Goal: Transaction & Acquisition: Purchase product/service

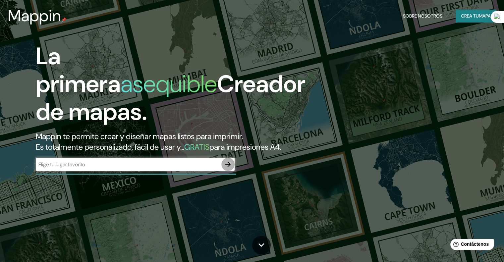
drag, startPoint x: 227, startPoint y: 176, endPoint x: 212, endPoint y: 175, distance: 14.6
click at [212, 171] on div "​" at bounding box center [135, 164] width 199 height 13
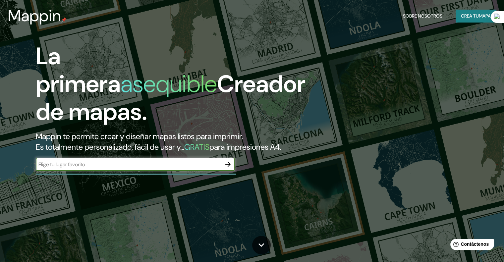
click at [209, 168] on input "text" at bounding box center [129, 165] width 186 height 8
type input "bogota [GEOGRAPHIC_DATA]"
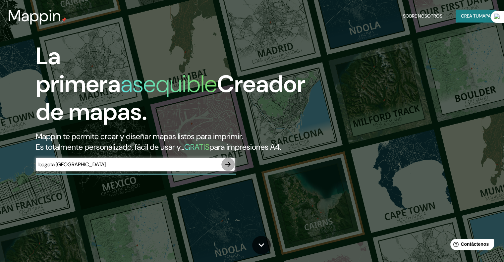
click at [227, 168] on icon "button" at bounding box center [228, 164] width 8 height 8
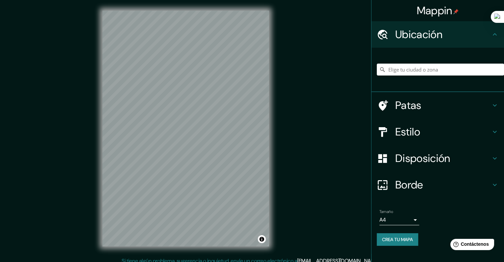
drag, startPoint x: 292, startPoint y: 130, endPoint x: 272, endPoint y: 128, distance: 19.6
click at [291, 130] on div "Mappin Ubicación Patas Estilo Disposición Borde Elige un borde. Consejo : puede…" at bounding box center [252, 134] width 504 height 268
click at [495, 130] on icon at bounding box center [495, 132] width 8 height 8
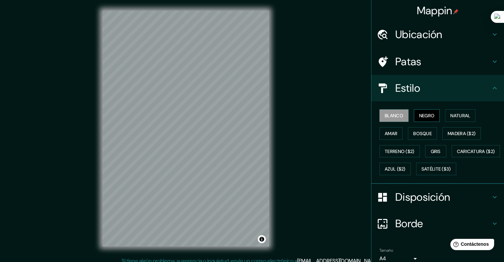
click at [422, 119] on font "Negro" at bounding box center [427, 115] width 16 height 9
click at [459, 116] on font "Natural" at bounding box center [460, 116] width 20 height 6
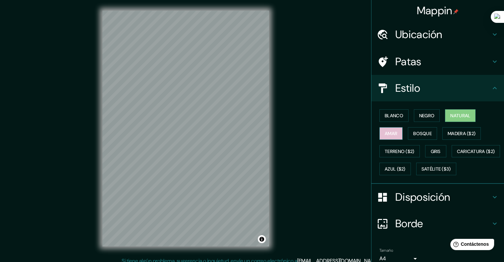
click at [385, 132] on font "Amar" at bounding box center [391, 134] width 13 height 6
click at [415, 134] on font "Bosque" at bounding box center [422, 134] width 19 height 6
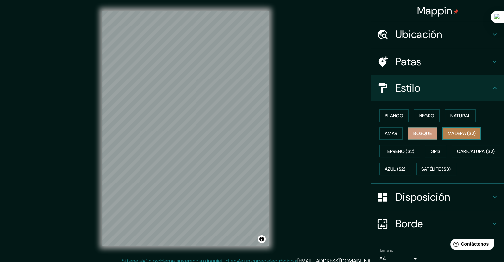
click at [467, 135] on font "Madera ($2)" at bounding box center [462, 134] width 28 height 6
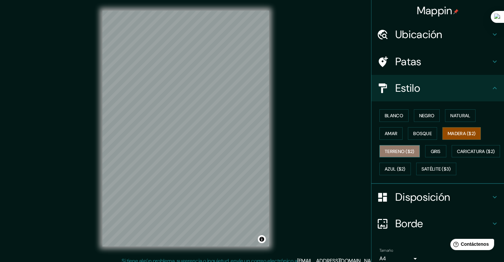
click at [399, 151] on font "Terreno ($2)" at bounding box center [400, 152] width 30 height 6
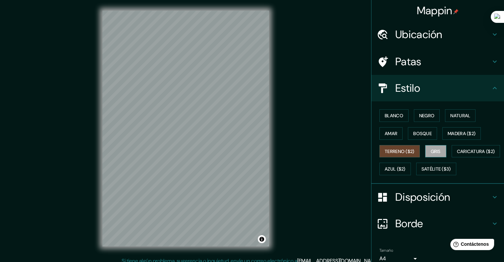
click at [433, 151] on font "Gris" at bounding box center [436, 152] width 10 height 6
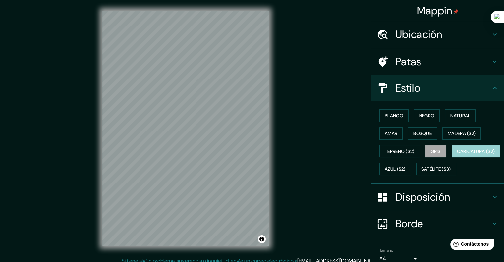
click at [457, 154] on font "Caricatura ($2)" at bounding box center [476, 152] width 38 height 6
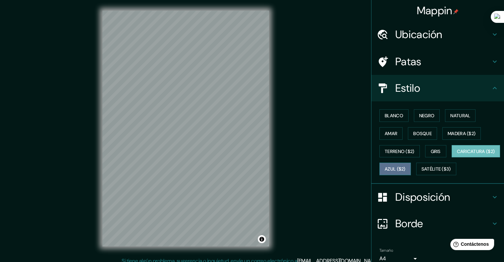
click at [406, 167] on font "Azul ($2)" at bounding box center [395, 169] width 21 height 6
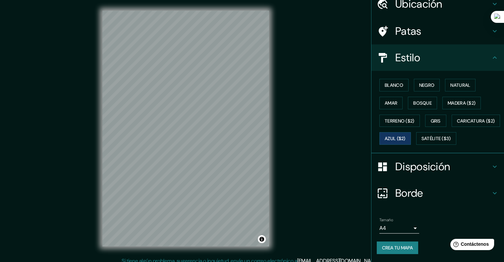
scroll to position [33, 0]
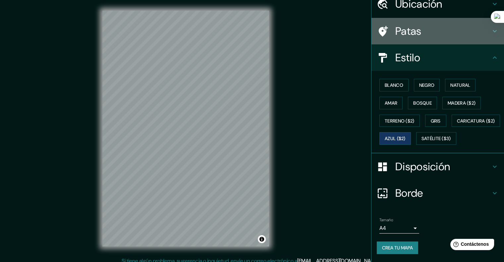
click at [430, 33] on h4 "Patas" at bounding box center [442, 31] width 95 height 13
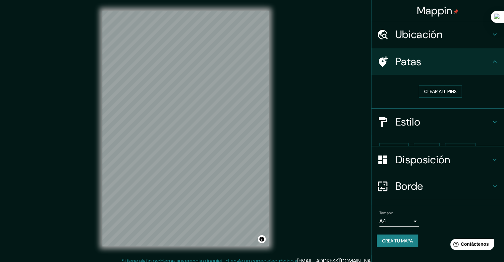
scroll to position [0, 0]
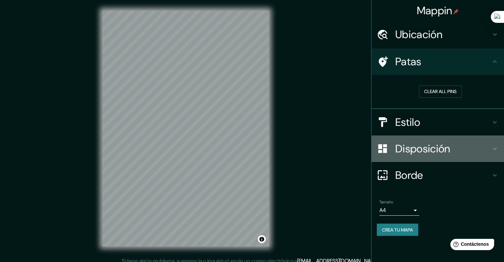
click at [424, 148] on font "Disposición" at bounding box center [422, 149] width 55 height 14
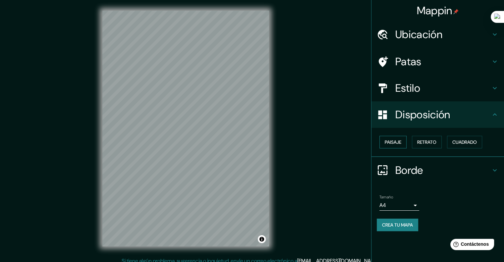
click at [395, 142] on font "Paisaje" at bounding box center [393, 142] width 17 height 6
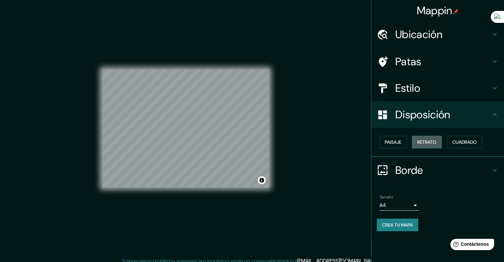
click at [435, 143] on font "Retrato" at bounding box center [426, 142] width 19 height 6
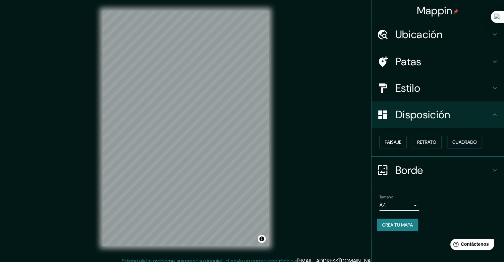
click at [455, 143] on font "Cuadrado" at bounding box center [464, 142] width 25 height 6
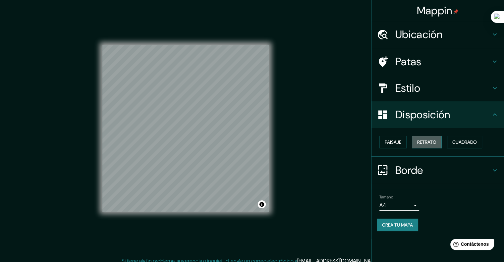
click at [441, 138] on button "Retrato" at bounding box center [427, 142] width 30 height 13
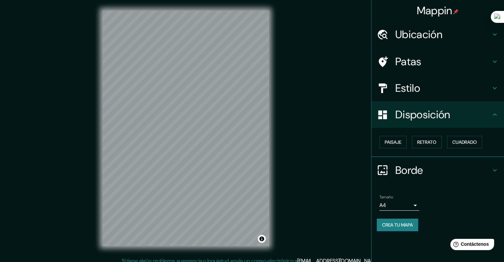
scroll to position [5, 0]
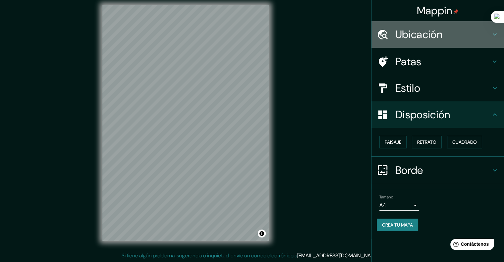
drag, startPoint x: 468, startPoint y: 29, endPoint x: 489, endPoint y: 34, distance: 22.1
click at [469, 29] on h4 "Ubicación" at bounding box center [442, 34] width 95 height 13
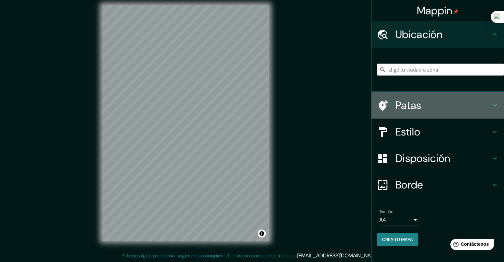
click at [446, 106] on h4 "Patas" at bounding box center [442, 105] width 95 height 13
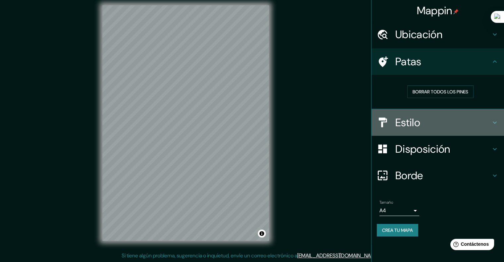
click at [478, 117] on h4 "Estilo" at bounding box center [442, 122] width 95 height 13
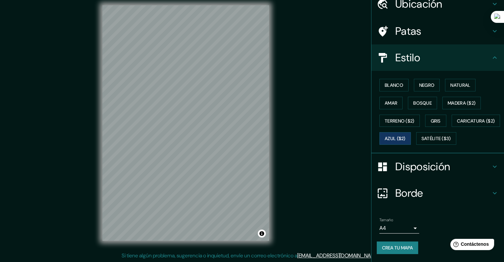
scroll to position [46, 0]
click at [471, 170] on h4 "Disposición" at bounding box center [442, 166] width 95 height 13
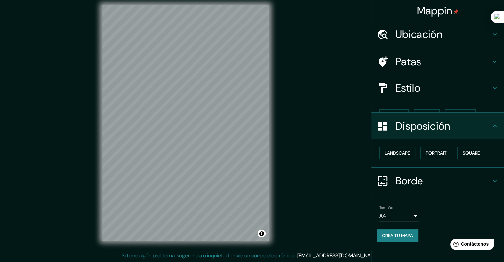
scroll to position [0, 0]
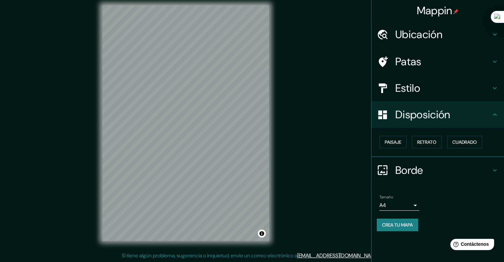
click at [426, 164] on h4 "Borde" at bounding box center [442, 170] width 95 height 13
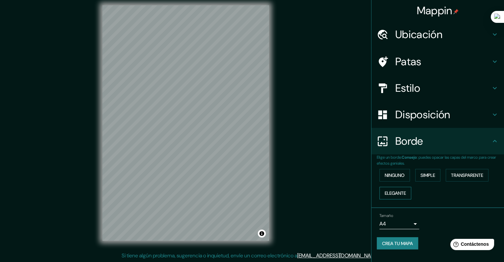
click at [406, 190] on font "Elegante" at bounding box center [395, 193] width 21 height 6
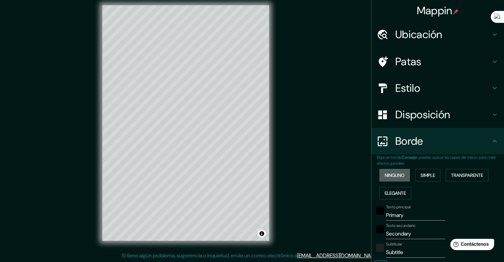
click at [400, 173] on button "Ninguno" at bounding box center [395, 175] width 30 height 13
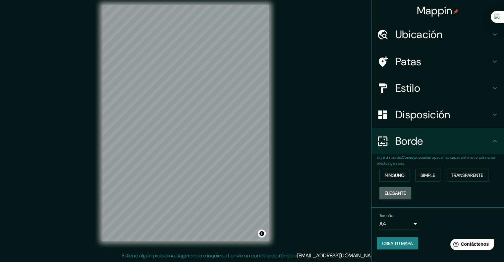
click at [392, 194] on font "Elegante" at bounding box center [395, 193] width 21 height 6
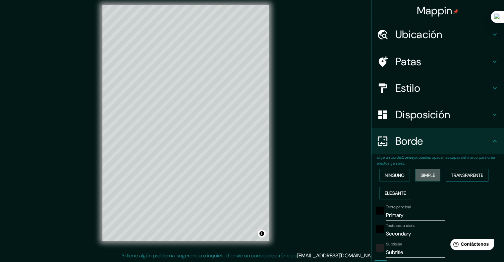
drag, startPoint x: 431, startPoint y: 177, endPoint x: 449, endPoint y: 177, distance: 17.9
click at [431, 177] on font "Simple" at bounding box center [428, 175] width 15 height 6
click at [475, 177] on font "Transparente" at bounding box center [467, 175] width 32 height 6
drag, startPoint x: 194, startPoint y: 200, endPoint x: 195, endPoint y: 182, distance: 17.9
click at [195, 177] on div at bounding box center [193, 178] width 5 height 5
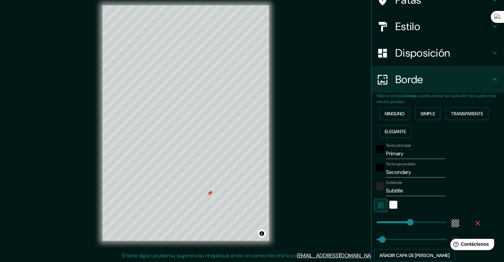
scroll to position [66, 0]
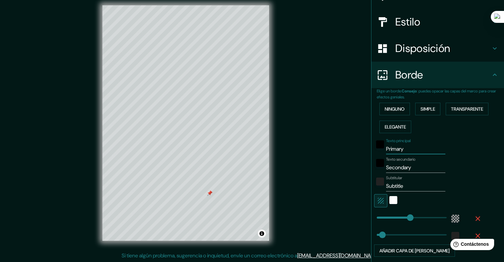
click at [414, 148] on input "Primary" at bounding box center [415, 149] width 59 height 11
type input "Primar"
type input "241"
type input "40"
type input "Prima"
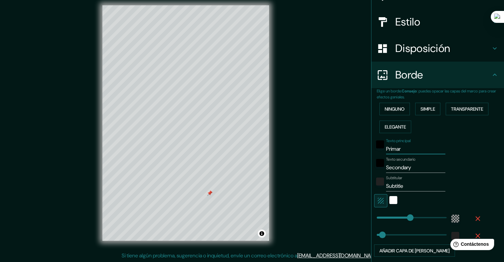
type input "241"
type input "40"
type input "Prim"
type input "241"
type input "40"
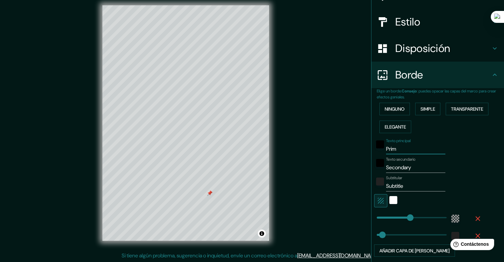
type input "Pri"
type input "241"
type input "40"
type input "Pr"
type input "241"
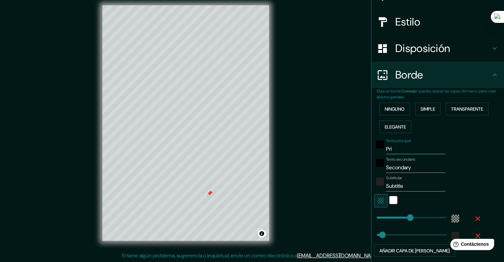
type input "40"
type input "P"
type input "241"
type input "40"
type input "241"
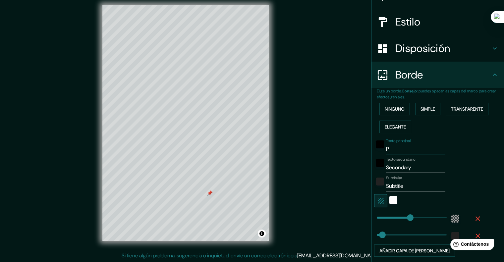
type input "40"
type input "M"
type input "241"
type input "40"
type input "MO"
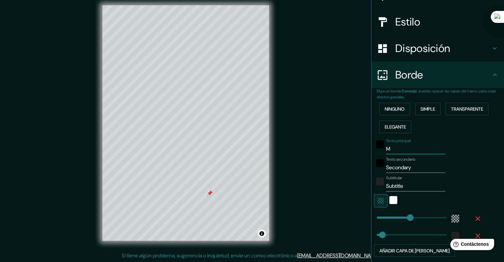
type input "241"
type input "40"
type input "MOV"
type input "241"
type input "40"
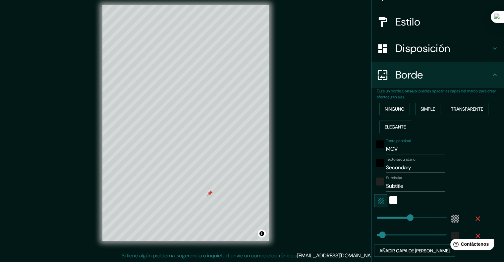
type input "MOVI"
type input "241"
type input "40"
type input "MOVIL"
type input "241"
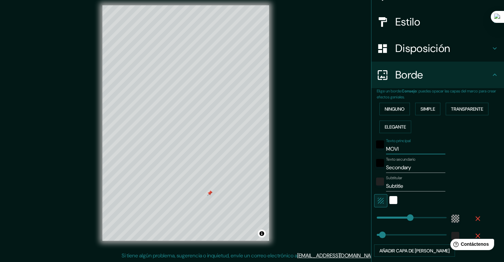
type input "40"
type input "MOVILI"
type input "241"
type input "40"
type input "MOVILID"
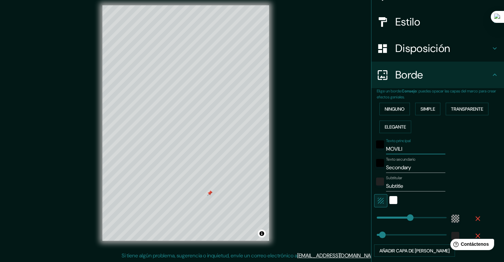
type input "241"
type input "40"
type input "MOVILIDA"
type input "241"
type input "40"
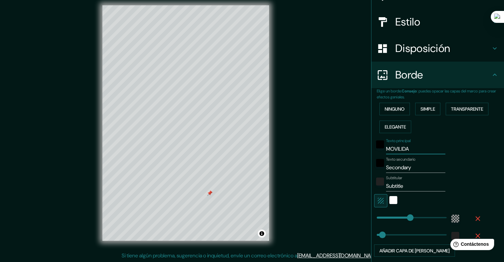
type input "MOVILIDAD"
type input "241"
type input "40"
type input "MOVILIDAD"
click at [328, 173] on div "Mappin Ubicación Patas Estilo Disposición Borde Elige un borde. Consejo : puede…" at bounding box center [252, 129] width 504 height 268
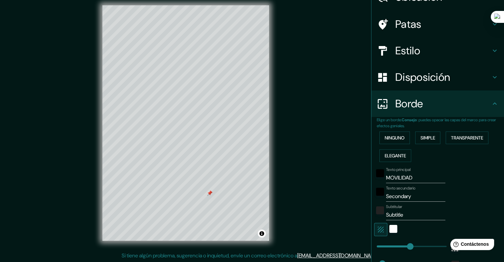
scroll to position [0, 0]
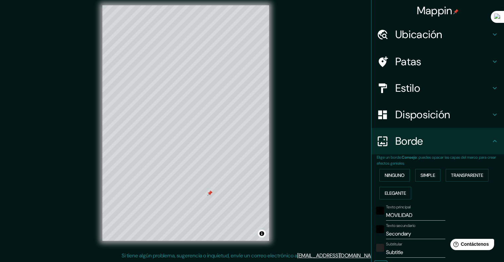
click at [428, 59] on h4 "Patas" at bounding box center [442, 61] width 95 height 13
type input "241"
type input "40"
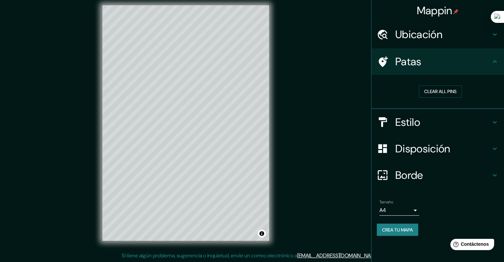
drag, startPoint x: 211, startPoint y: 196, endPoint x: 240, endPoint y: 251, distance: 62.7
click at [252, 257] on html "Mappin Ubicación Patas Clear all pins Estilo Disposición Borde Elige un borde. …" at bounding box center [252, 126] width 504 height 262
click at [337, 81] on div "Mappin Ubicación Patas Clear all pins Estilo Disposición Borde Elige un borde. …" at bounding box center [252, 129] width 504 height 268
drag, startPoint x: 271, startPoint y: 32, endPoint x: 325, endPoint y: 16, distance: 56.5
click at [325, 16] on div "Mappin Ubicación Patas Clear all pins Estilo Disposición Borde Elige un borde. …" at bounding box center [252, 129] width 504 height 268
